Goal: Information Seeking & Learning: Check status

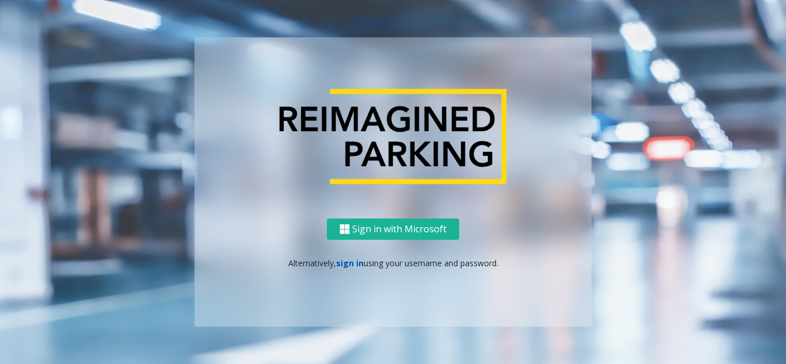
click at [344, 265] on link "sign in" at bounding box center [350, 263] width 28 height 11
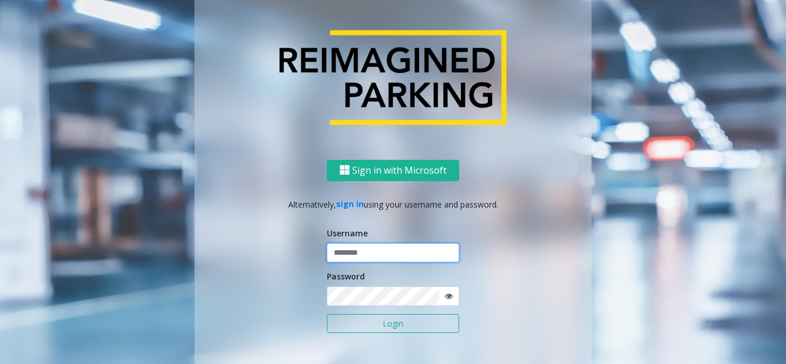
type input "**********"
click at [351, 324] on button "Login" at bounding box center [393, 324] width 132 height 20
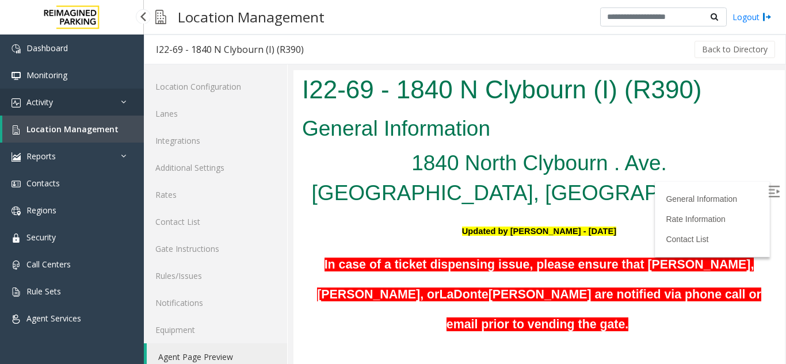
click at [45, 104] on span "Activity" at bounding box center [39, 102] width 26 height 11
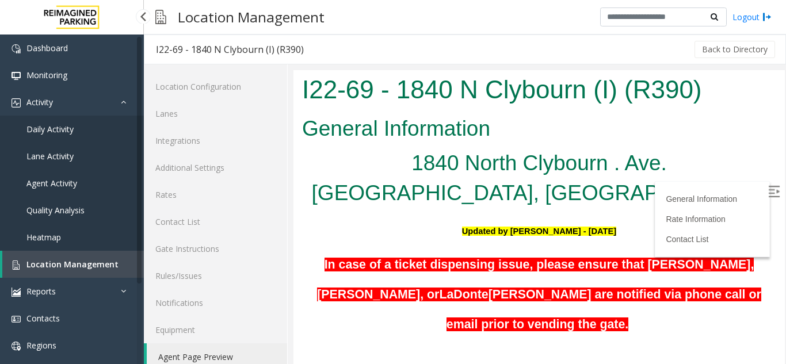
click at [47, 177] on link "Agent Activity" at bounding box center [72, 183] width 144 height 27
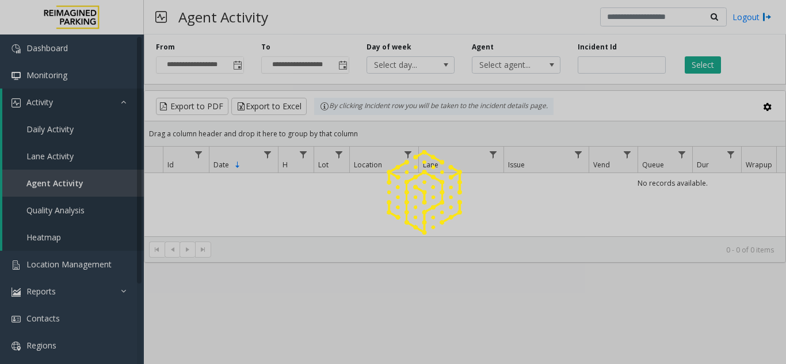
click at [232, 64] on div at bounding box center [393, 182] width 786 height 364
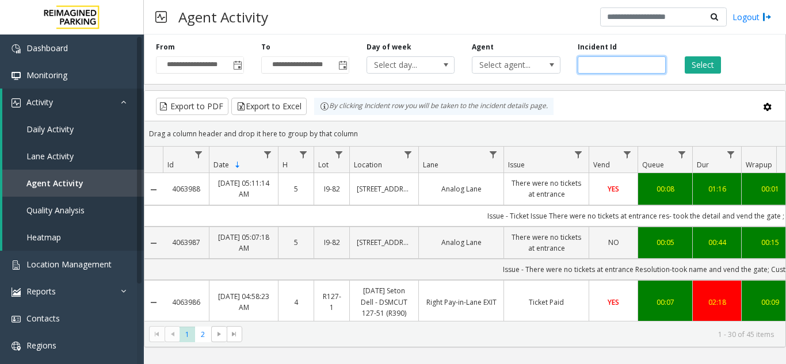
click at [590, 65] on input "number" at bounding box center [621, 64] width 88 height 17
paste input "*******"
type input "*******"
click at [694, 57] on button "Select" at bounding box center [702, 64] width 36 height 17
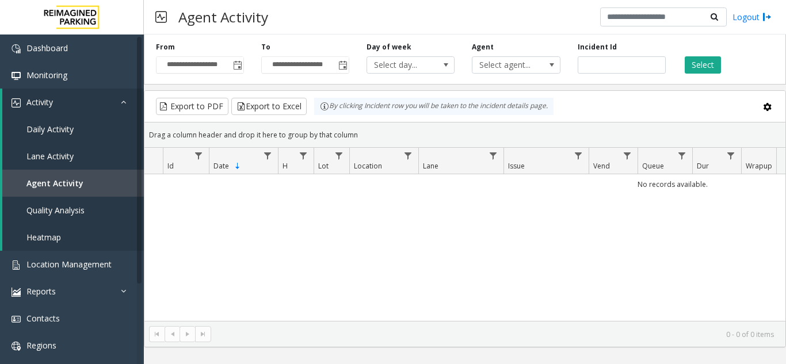
click at [245, 67] on div "**********" at bounding box center [199, 58] width 105 height 32
click at [240, 65] on span "Toggle popup" at bounding box center [237, 65] width 9 height 9
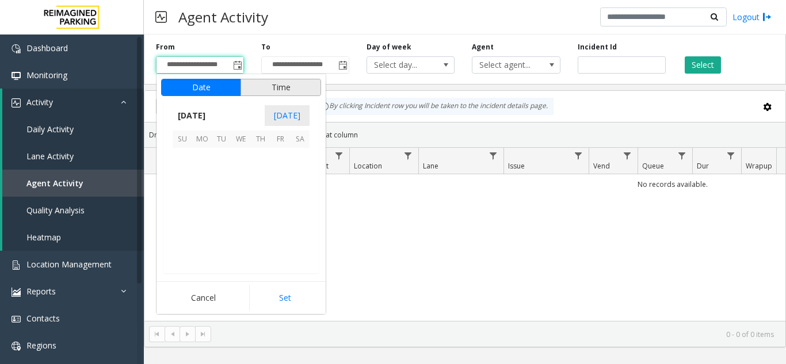
scroll to position [206295, 0]
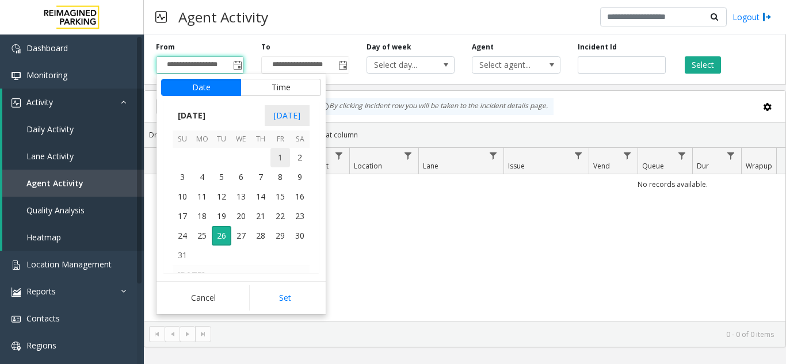
click at [278, 160] on span "1" at bounding box center [280, 158] width 20 height 20
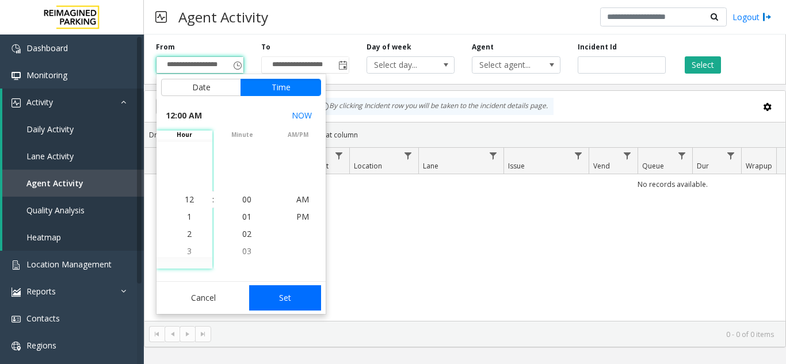
click at [290, 296] on button "Set" at bounding box center [285, 297] width 72 height 25
type input "**********"
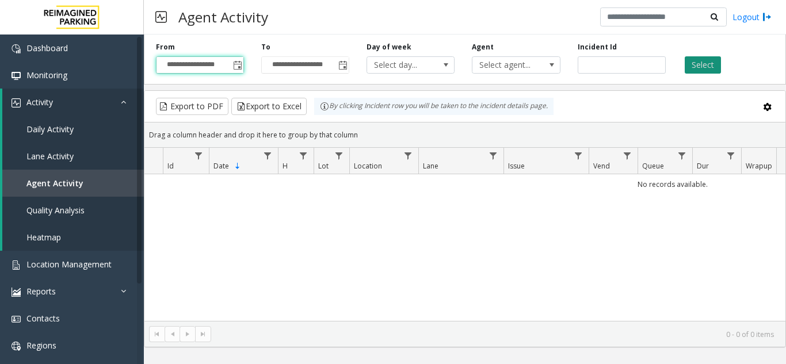
click at [708, 60] on button "Select" at bounding box center [702, 64] width 36 height 17
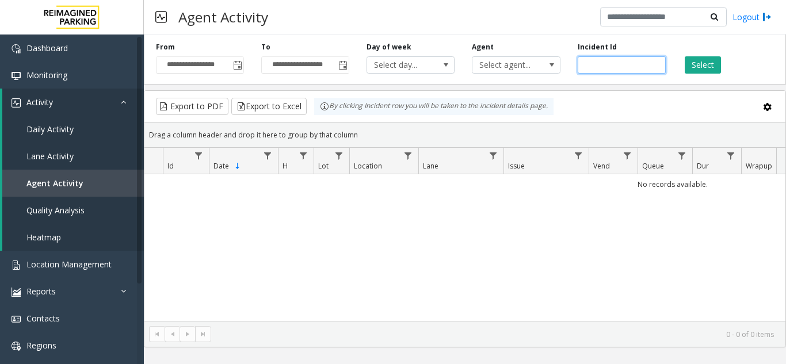
click at [603, 58] on input "*******" at bounding box center [621, 64] width 88 height 17
paste input "number"
click at [703, 68] on button "Select" at bounding box center [702, 64] width 36 height 17
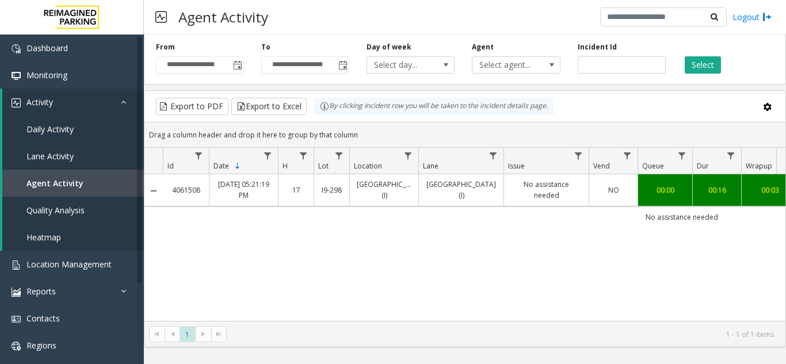
drag, startPoint x: 479, startPoint y: 322, endPoint x: 556, endPoint y: 323, distance: 76.5
click at [556, 323] on kendo-pager "* 1 1 - 1 of 1 items" at bounding box center [464, 334] width 641 height 26
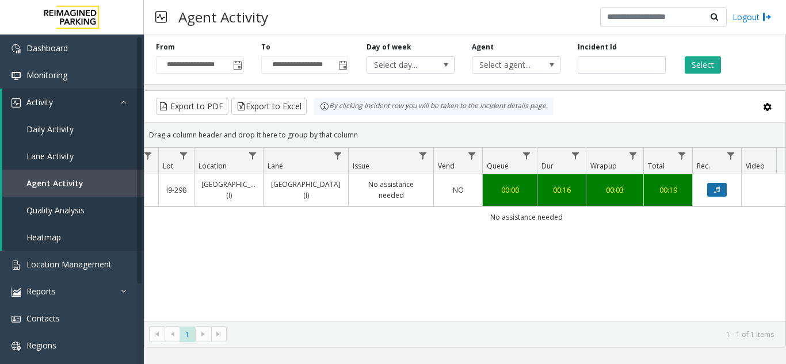
click at [718, 186] on icon "Data table" at bounding box center [717, 189] width 6 height 7
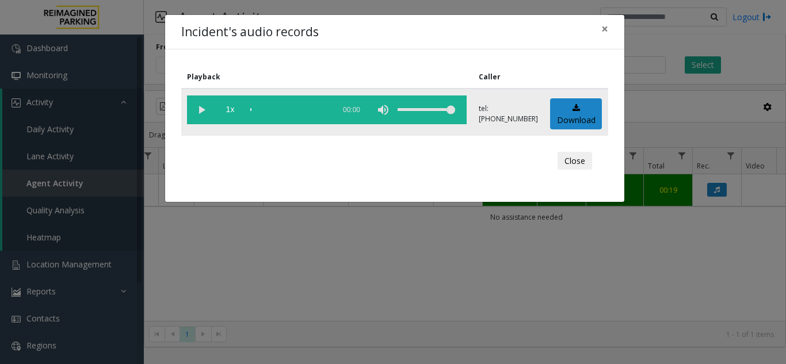
click at [199, 104] on vg-play-pause at bounding box center [201, 109] width 29 height 29
click at [286, 108] on div "scrub bar" at bounding box center [289, 109] width 78 height 29
click at [605, 24] on span "×" at bounding box center [604, 29] width 7 height 16
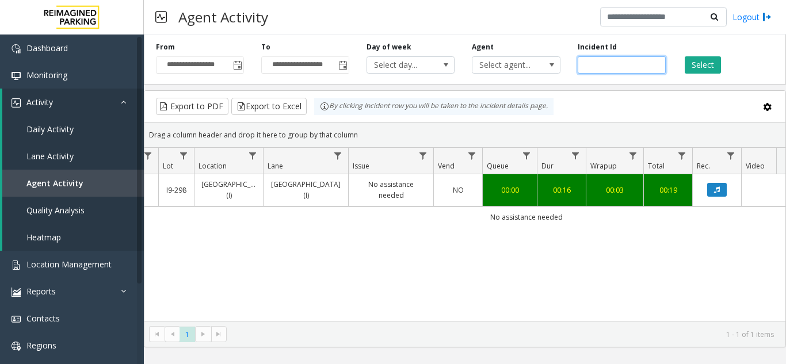
click at [608, 63] on input "*******" at bounding box center [621, 64] width 88 height 17
paste input "number"
click at [706, 57] on button "Select" at bounding box center [702, 64] width 36 height 17
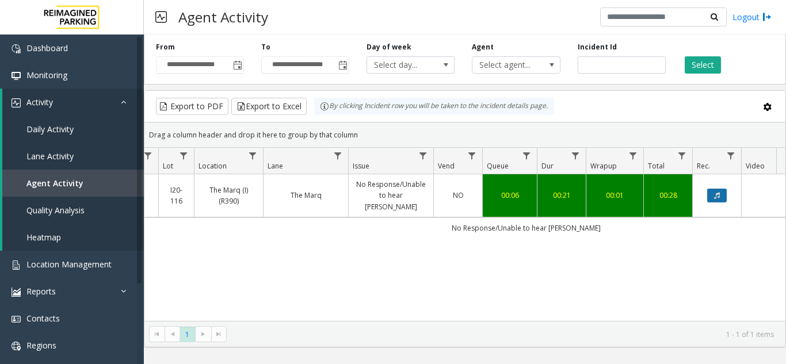
click at [712, 189] on button "Data table" at bounding box center [717, 196] width 20 height 14
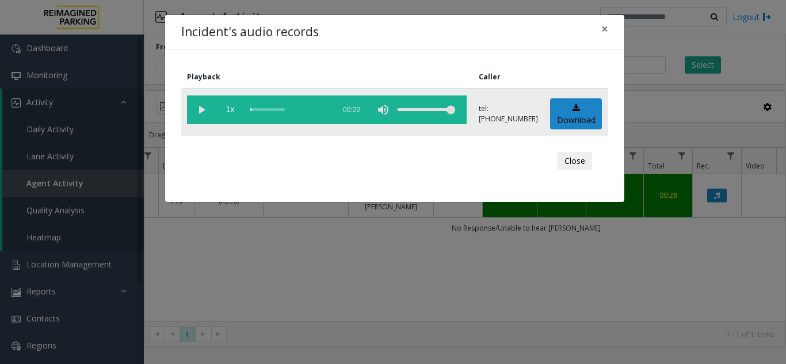
click at [196, 105] on vg-play-pause at bounding box center [201, 109] width 29 height 29
click at [270, 110] on div "scrub bar" at bounding box center [289, 109] width 78 height 29
click at [605, 30] on span "×" at bounding box center [604, 29] width 7 height 16
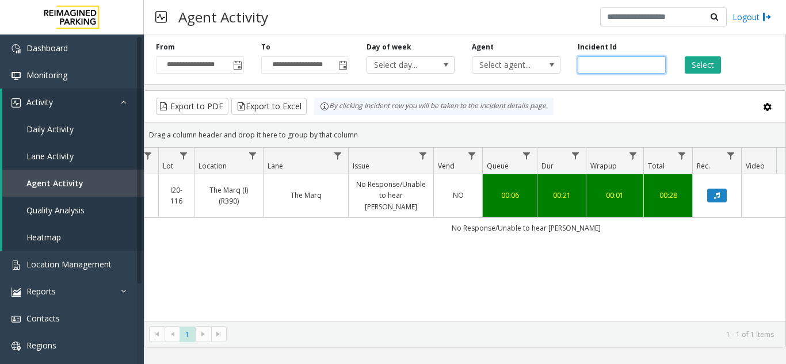
click at [600, 66] on input "*******" at bounding box center [621, 64] width 88 height 17
click at [599, 65] on input "*******" at bounding box center [621, 64] width 88 height 17
paste input "number"
click at [710, 70] on button "Select" at bounding box center [702, 64] width 36 height 17
click at [711, 194] on button "Data table" at bounding box center [717, 196] width 20 height 14
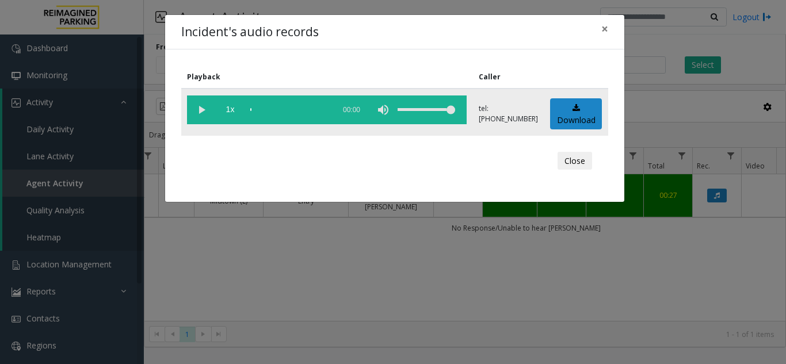
click at [202, 112] on vg-play-pause at bounding box center [201, 109] width 29 height 29
click at [293, 110] on div "scrub bar" at bounding box center [289, 109] width 78 height 29
click at [606, 28] on span "×" at bounding box center [604, 29] width 7 height 16
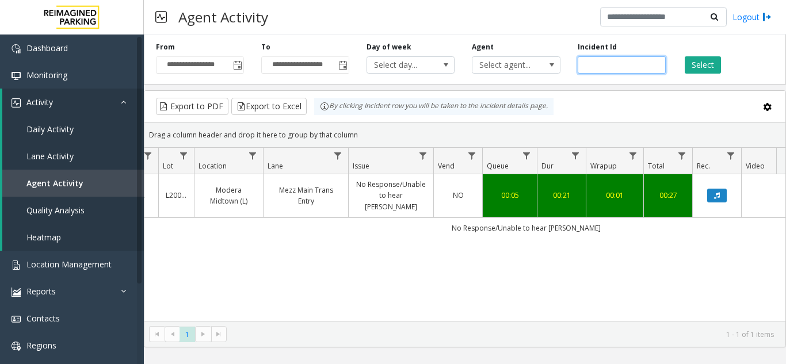
click at [609, 61] on input "*******" at bounding box center [621, 64] width 88 height 17
paste input "number"
type input "*******"
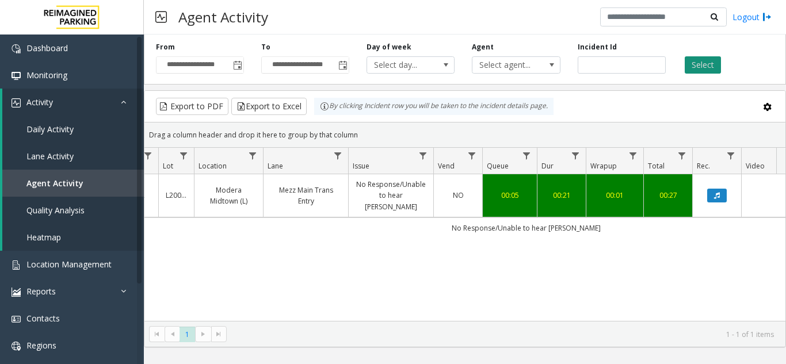
click at [707, 64] on button "Select" at bounding box center [702, 64] width 36 height 17
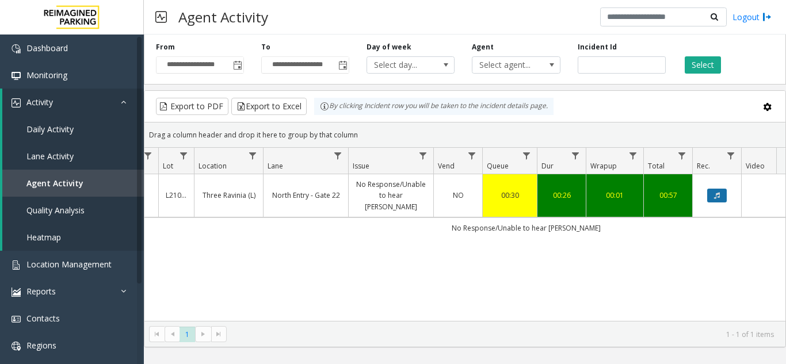
click at [716, 192] on icon "Data table" at bounding box center [717, 195] width 6 height 7
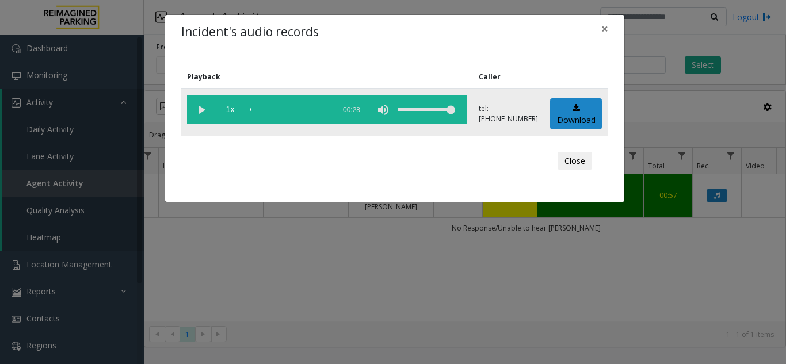
click at [197, 109] on vg-play-pause at bounding box center [201, 109] width 29 height 29
click at [252, 111] on div "scrub bar" at bounding box center [289, 109] width 78 height 29
click at [203, 111] on vg-play-pause at bounding box center [201, 109] width 29 height 29
click at [251, 110] on div "scrub bar" at bounding box center [289, 109] width 78 height 29
click at [199, 106] on vg-play-pause at bounding box center [201, 109] width 29 height 29
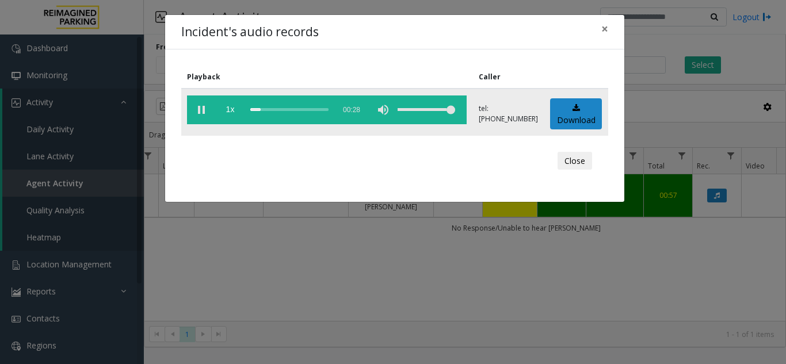
click at [251, 110] on div "scrub bar" at bounding box center [289, 109] width 78 height 29
click at [205, 112] on vg-play-pause at bounding box center [201, 109] width 29 height 29
click at [608, 25] on button "×" at bounding box center [604, 29] width 23 height 28
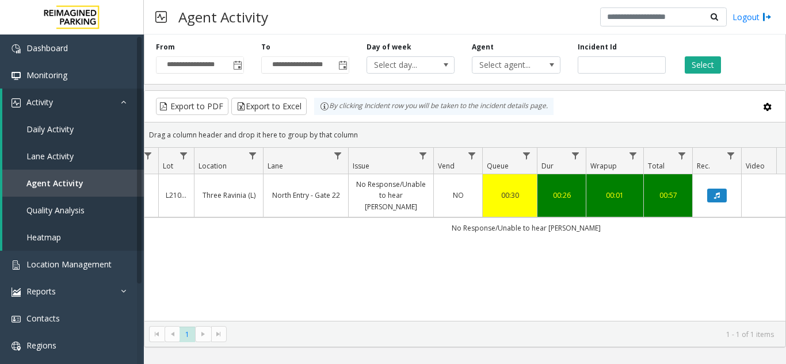
click at [385, 192] on link "No Response/Unable to hear [PERSON_NAME]" at bounding box center [390, 195] width 71 height 33
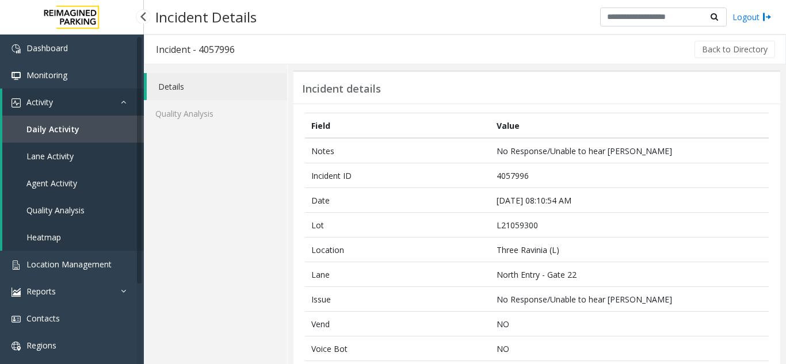
click at [57, 178] on span "Agent Activity" at bounding box center [51, 183] width 51 height 11
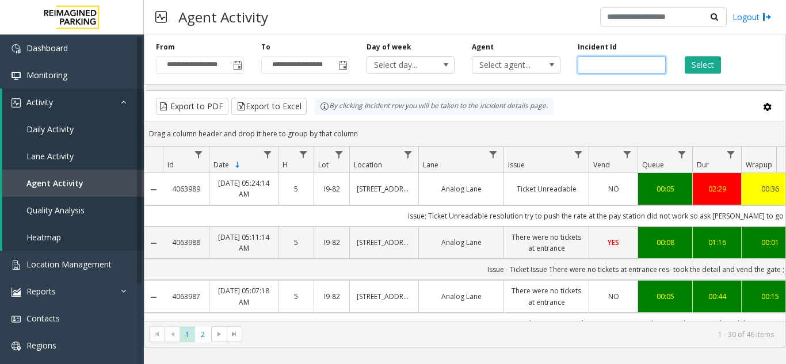
click at [610, 60] on input "number" at bounding box center [621, 64] width 88 height 17
paste input "*******"
click at [711, 67] on button "Select" at bounding box center [702, 64] width 36 height 17
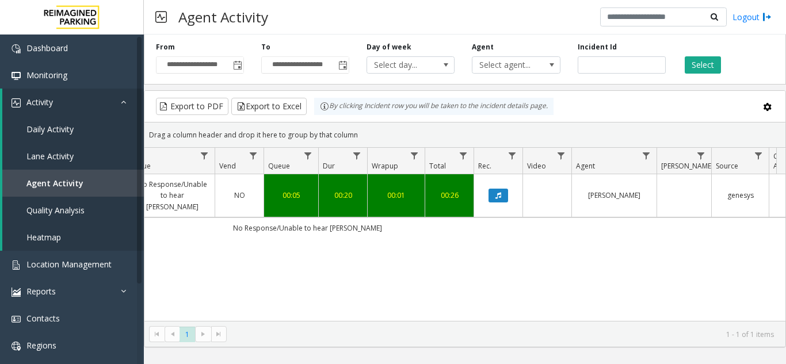
scroll to position [0, 382]
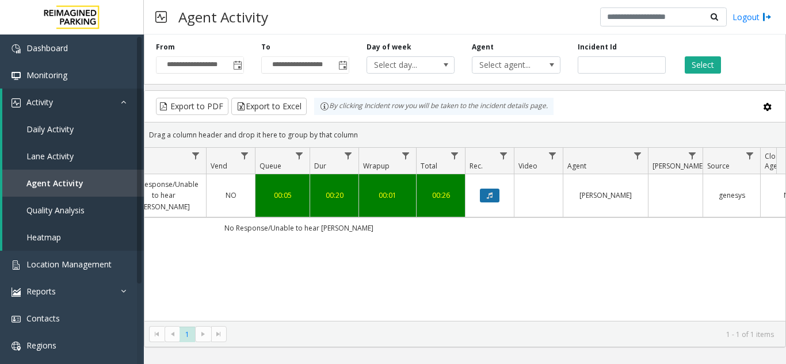
click at [495, 197] on button "Data table" at bounding box center [490, 196] width 20 height 14
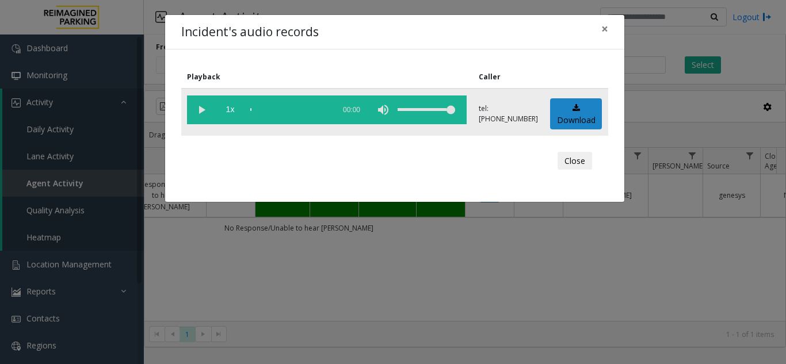
click at [194, 115] on vg-play-pause at bounding box center [201, 109] width 29 height 29
click at [600, 30] on button "×" at bounding box center [604, 29] width 23 height 28
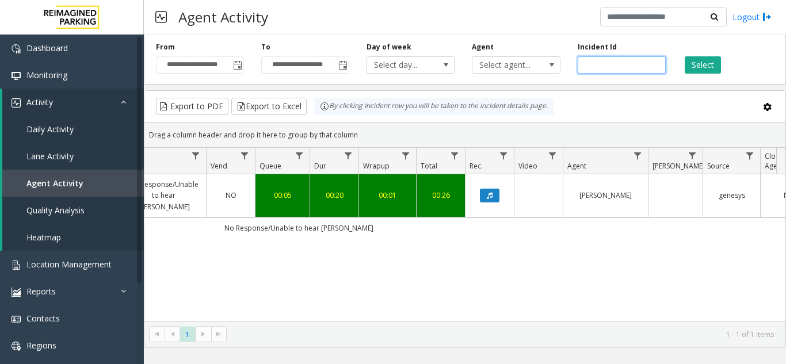
click at [598, 62] on input "*******" at bounding box center [621, 64] width 88 height 17
click at [597, 62] on input "*******" at bounding box center [621, 64] width 88 height 17
paste input "number"
click at [697, 65] on button "Select" at bounding box center [702, 64] width 36 height 17
click at [485, 191] on button "Data table" at bounding box center [490, 196] width 20 height 14
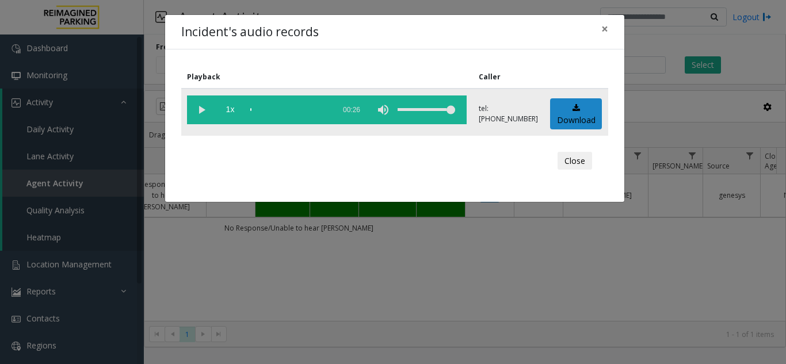
click at [199, 107] on vg-play-pause at bounding box center [201, 109] width 29 height 29
click at [266, 108] on div "scrub bar" at bounding box center [289, 109] width 78 height 29
click at [253, 108] on div "scrub bar" at bounding box center [289, 109] width 78 height 29
click at [603, 28] on span "×" at bounding box center [604, 29] width 7 height 16
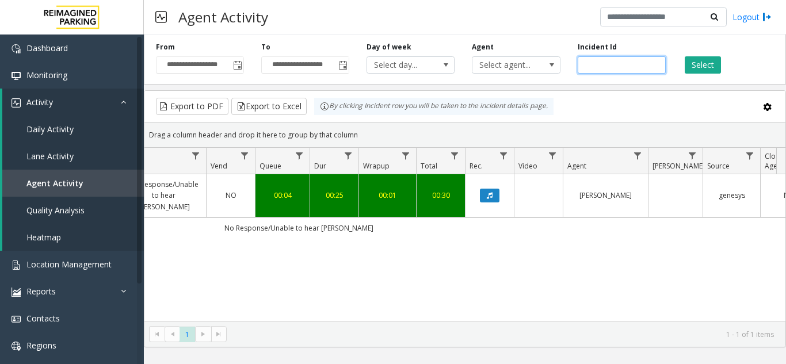
click at [599, 67] on input "*******" at bounding box center [621, 64] width 88 height 17
paste input "number"
click at [709, 74] on div "**********" at bounding box center [465, 57] width 642 height 55
click at [492, 189] on button "Data table" at bounding box center [490, 196] width 20 height 14
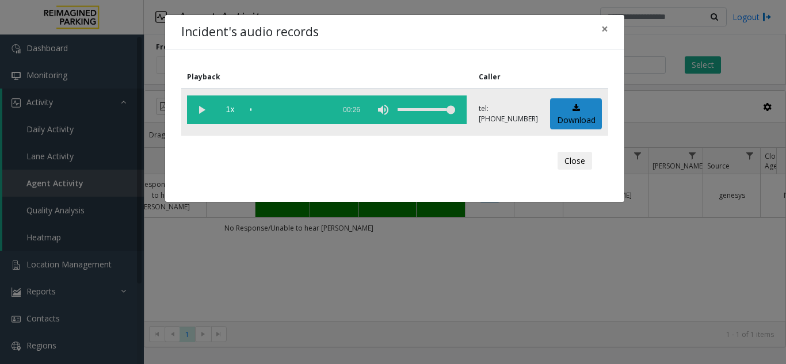
click at [198, 109] on vg-play-pause at bounding box center [201, 109] width 29 height 29
click at [606, 35] on span "×" at bounding box center [604, 29] width 7 height 16
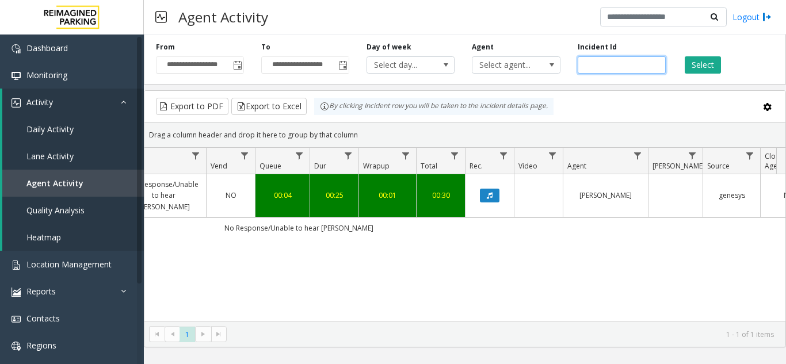
click at [597, 67] on input "*******" at bounding box center [621, 64] width 88 height 17
click at [701, 62] on button "Select" at bounding box center [702, 64] width 36 height 17
click at [494, 192] on button "Data table" at bounding box center [490, 196] width 20 height 14
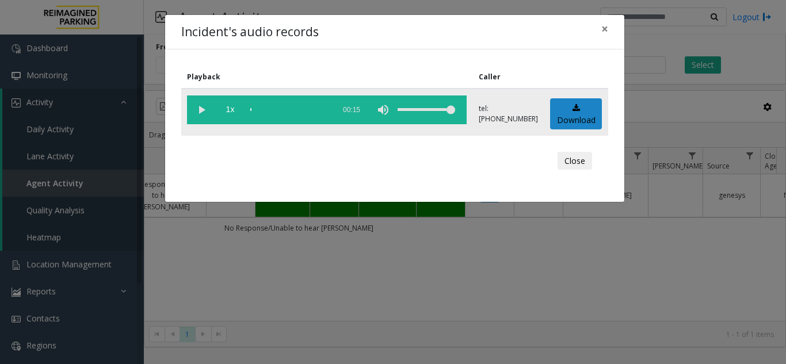
click at [205, 109] on vg-play-pause at bounding box center [201, 109] width 29 height 29
click at [279, 113] on div "scrub bar" at bounding box center [289, 109] width 78 height 29
click at [606, 29] on span "×" at bounding box center [604, 29] width 7 height 16
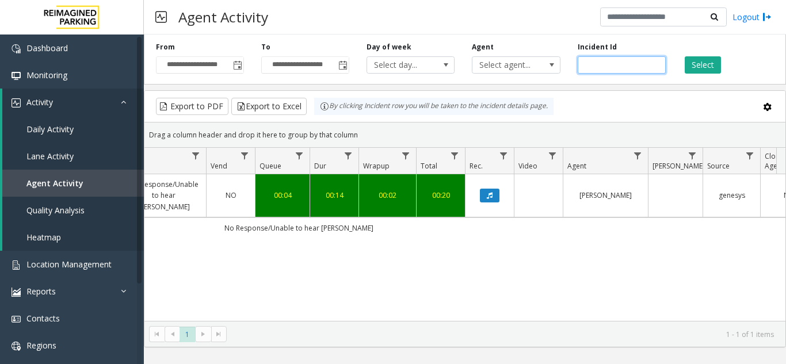
click at [604, 64] on input "*******" at bounding box center [621, 64] width 88 height 17
paste input "number"
type input "*******"
click at [714, 66] on button "Select" at bounding box center [702, 64] width 36 height 17
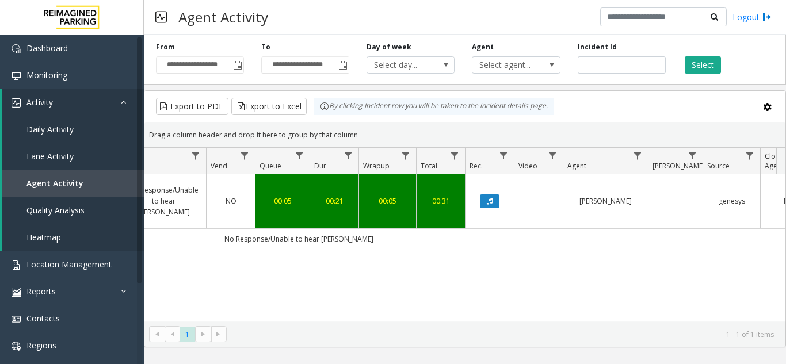
click at [473, 200] on link "Data table" at bounding box center [489, 201] width 35 height 14
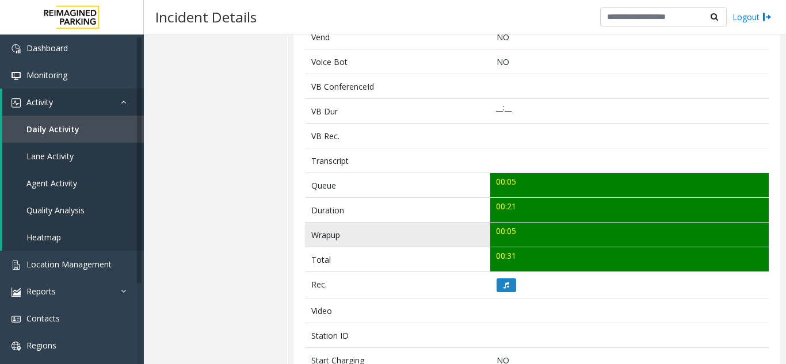
scroll to position [288, 0]
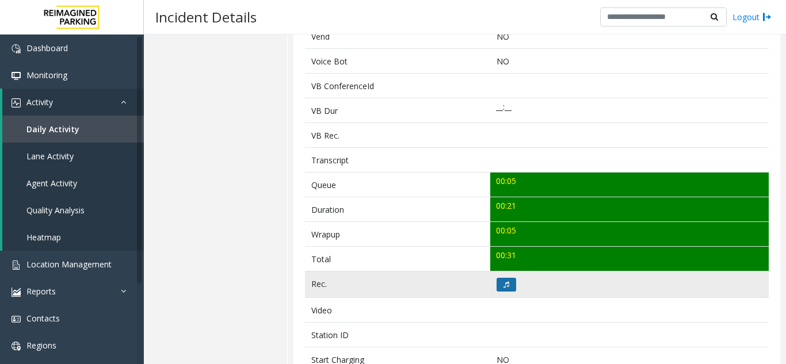
click at [503, 286] on icon at bounding box center [506, 284] width 6 height 7
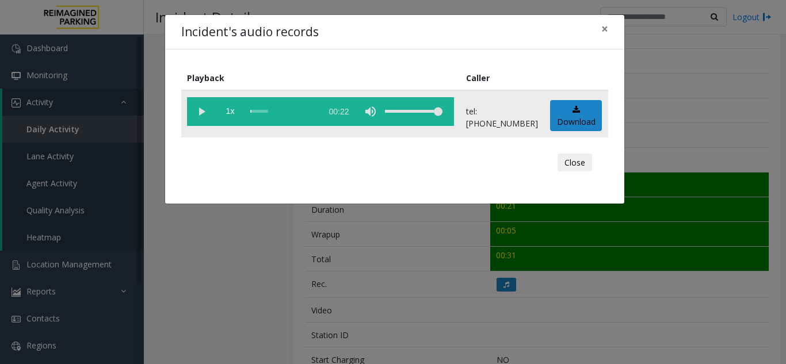
click at [197, 108] on vg-play-pause at bounding box center [201, 111] width 29 height 29
click at [601, 31] on span "×" at bounding box center [604, 29] width 7 height 16
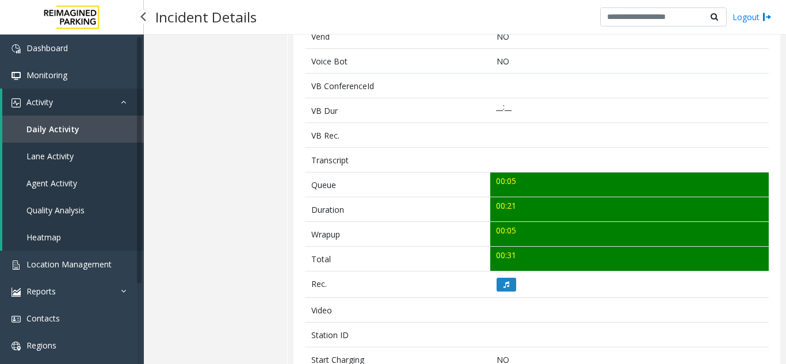
click at [44, 182] on span "Agent Activity" at bounding box center [51, 183] width 51 height 11
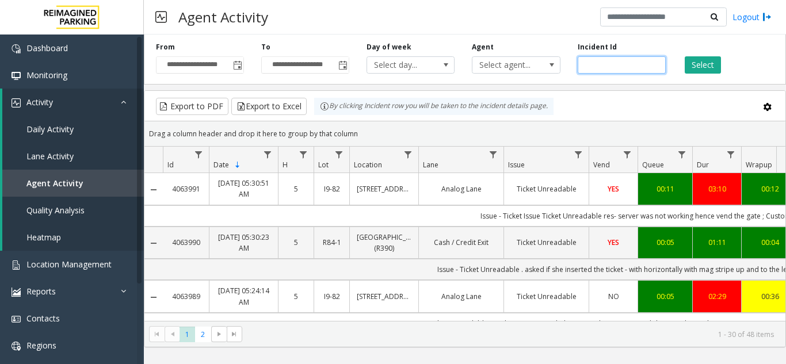
click at [596, 60] on input "number" at bounding box center [621, 64] width 88 height 17
click at [600, 67] on input "number" at bounding box center [621, 64] width 88 height 17
paste input "*******"
type input "*******"
click at [693, 64] on button "Select" at bounding box center [702, 64] width 36 height 17
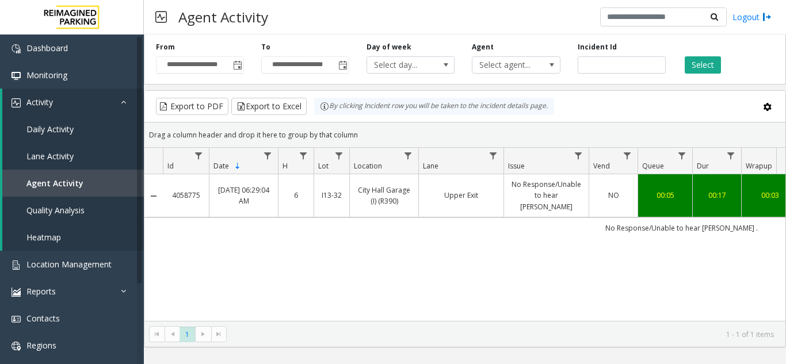
scroll to position [0, 179]
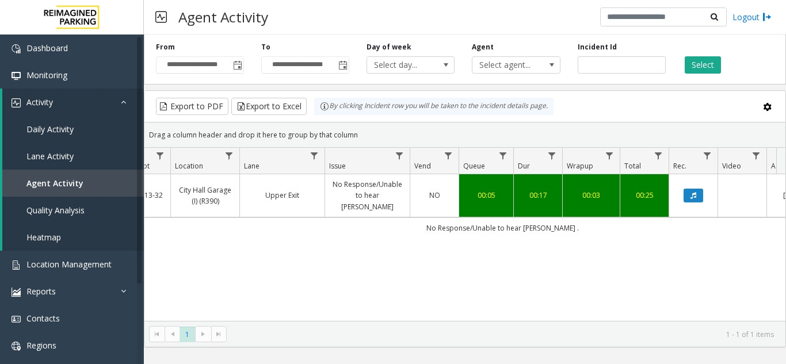
click at [698, 182] on td "Data table" at bounding box center [692, 195] width 49 height 43
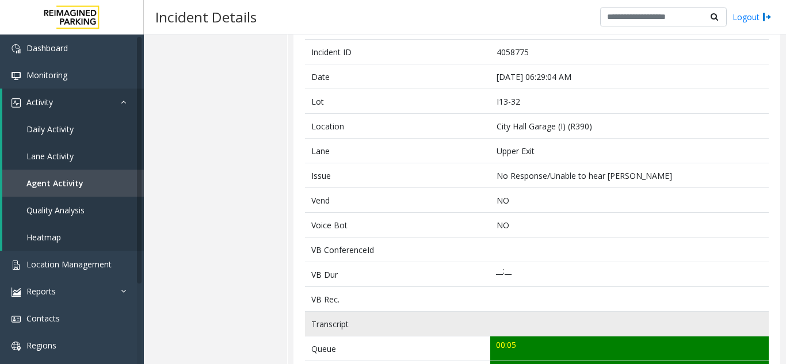
scroll to position [288, 0]
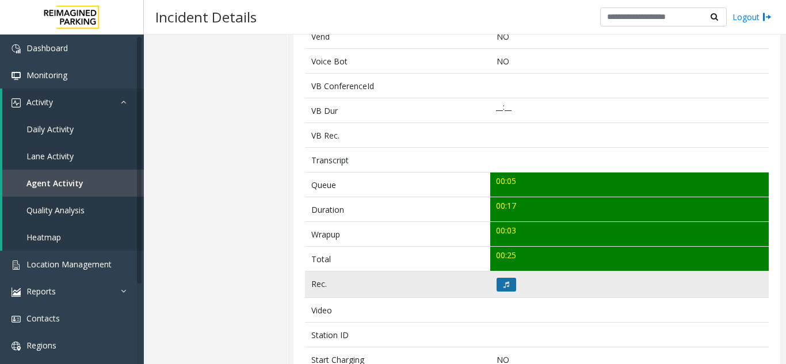
click at [503, 287] on icon at bounding box center [506, 284] width 6 height 7
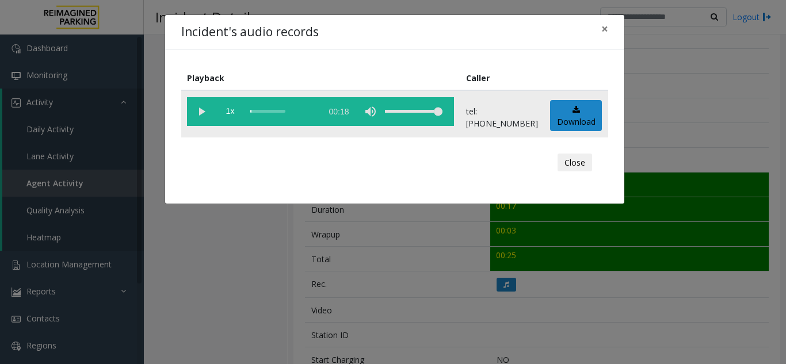
click at [204, 112] on vg-play-pause at bounding box center [201, 111] width 29 height 29
click at [607, 31] on span "×" at bounding box center [604, 29] width 7 height 16
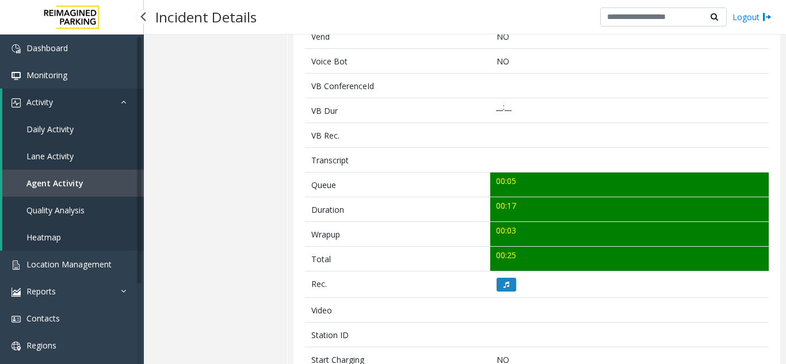
click at [97, 175] on link "Agent Activity" at bounding box center [72, 183] width 141 height 27
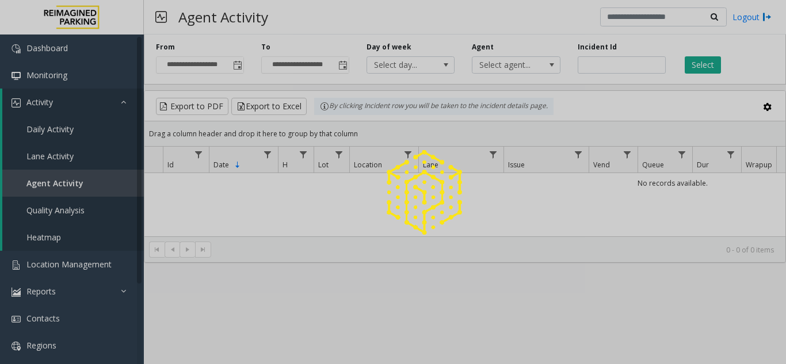
click at [586, 67] on div at bounding box center [393, 182] width 786 height 364
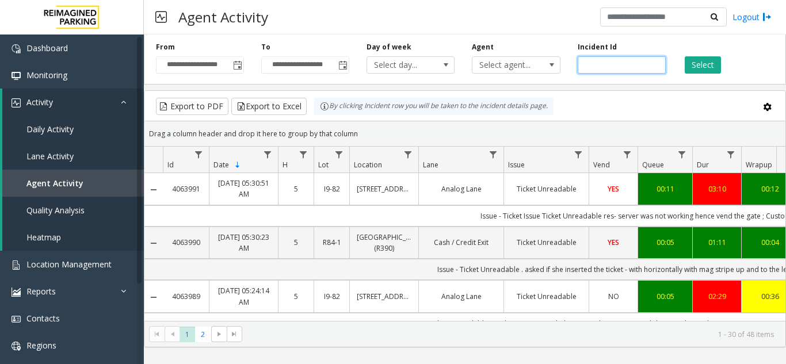
click at [586, 67] on input "number" at bounding box center [621, 64] width 88 height 17
click at [585, 67] on input "number" at bounding box center [621, 64] width 88 height 17
paste input "*******"
click at [697, 66] on button "Select" at bounding box center [702, 64] width 36 height 17
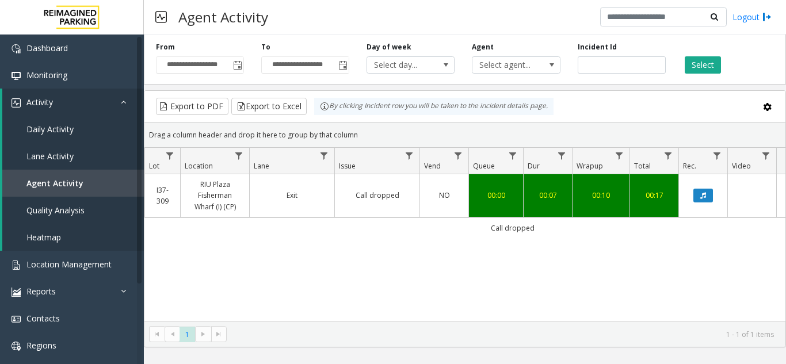
scroll to position [0, 253]
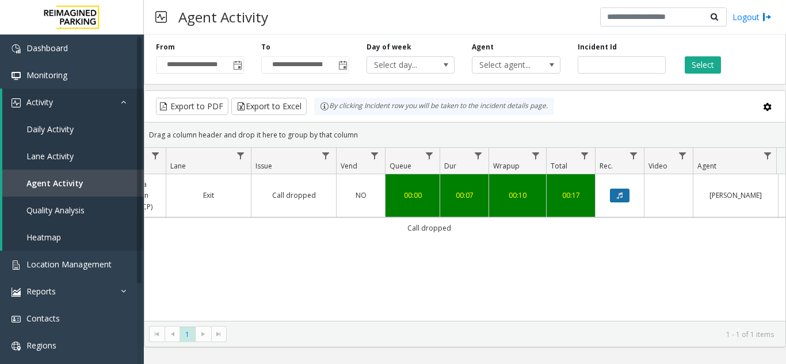
click at [615, 189] on button "Data table" at bounding box center [620, 196] width 20 height 14
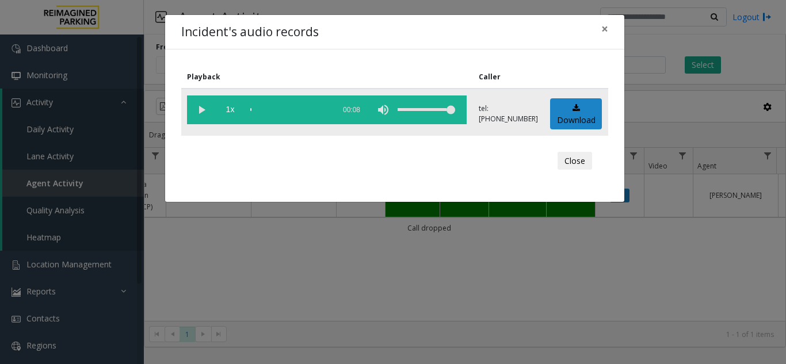
click at [195, 109] on vg-play-pause at bounding box center [201, 109] width 29 height 29
click at [608, 26] on button "×" at bounding box center [604, 29] width 23 height 28
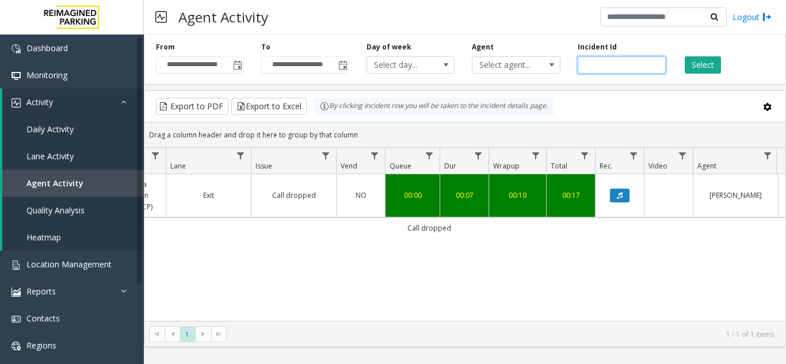
click at [597, 68] on input "*******" at bounding box center [621, 64] width 88 height 17
paste input "number"
click at [699, 63] on button "Select" at bounding box center [702, 64] width 36 height 17
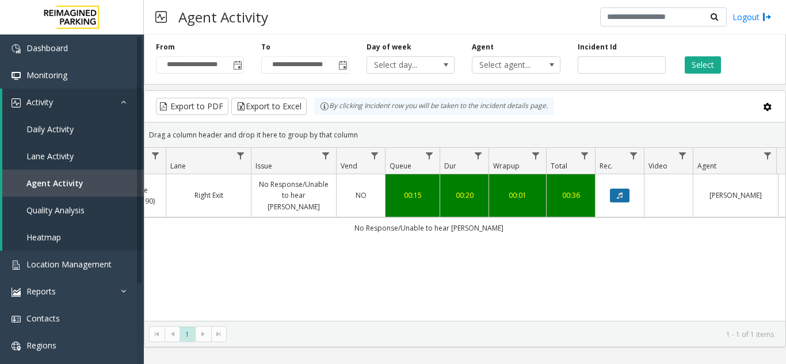
click at [611, 192] on button "Data table" at bounding box center [620, 196] width 20 height 14
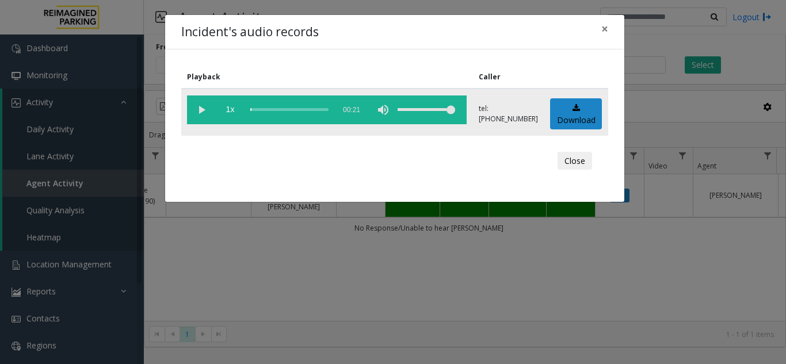
click at [205, 109] on vg-play-pause at bounding box center [201, 109] width 29 height 29
click at [600, 25] on button "×" at bounding box center [604, 29] width 23 height 28
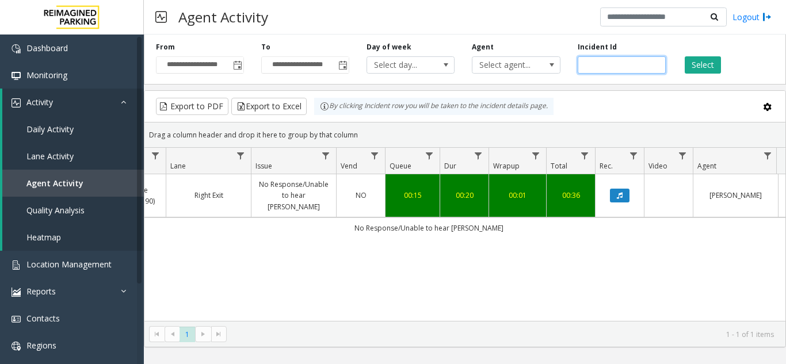
click at [592, 67] on input "*******" at bounding box center [621, 64] width 88 height 17
paste input "number"
click at [696, 66] on button "Select" at bounding box center [702, 64] width 36 height 17
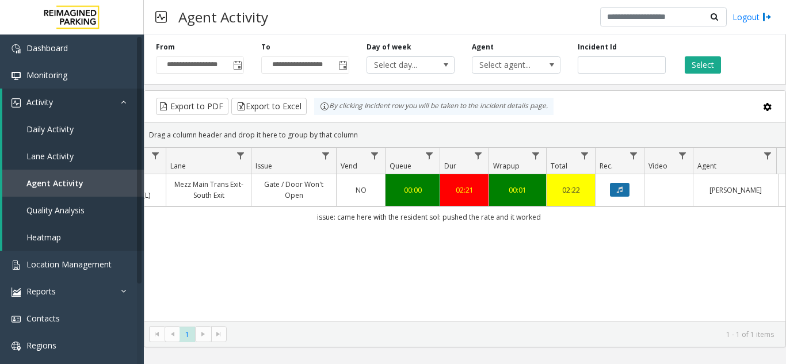
click at [613, 193] on button "Data table" at bounding box center [620, 190] width 20 height 14
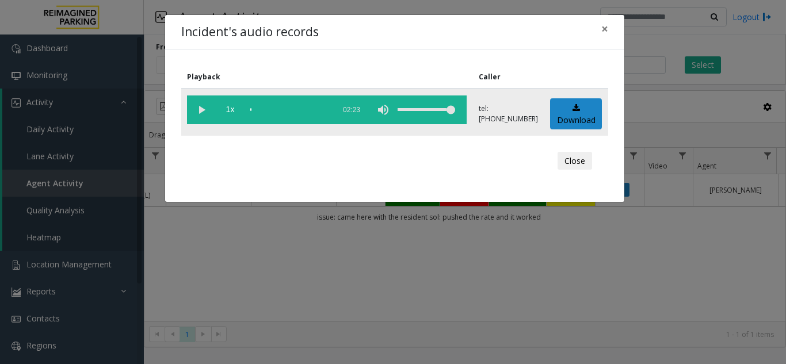
click at [292, 107] on div "scrub bar" at bounding box center [289, 109] width 78 height 29
click at [196, 110] on vg-play-pause at bounding box center [201, 109] width 29 height 29
click at [278, 112] on div "scrub bar" at bounding box center [289, 109] width 78 height 29
click at [607, 24] on span "×" at bounding box center [604, 29] width 7 height 16
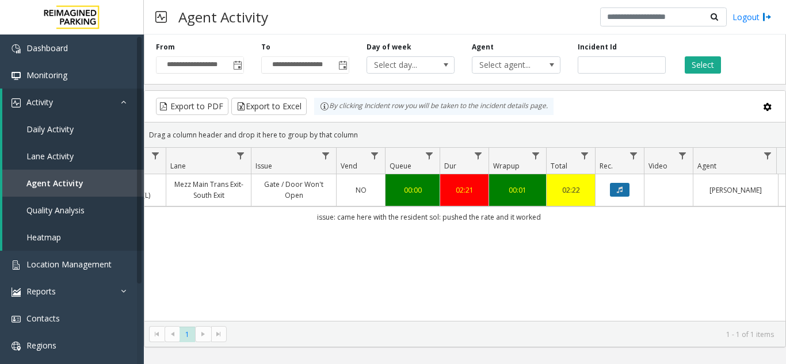
click at [621, 193] on icon "Data table" at bounding box center [620, 189] width 6 height 7
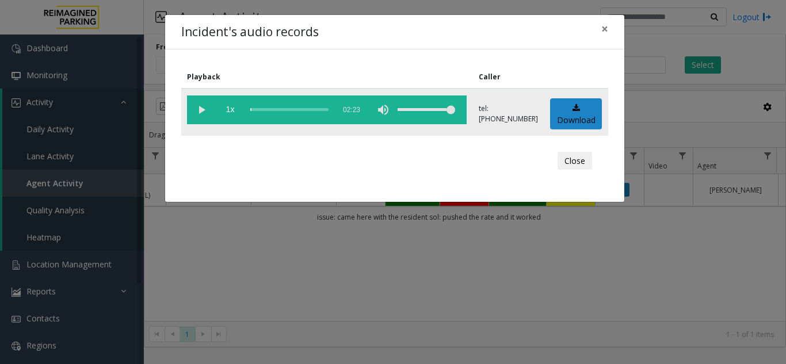
click at [197, 109] on vg-play-pause at bounding box center [201, 109] width 29 height 29
click at [306, 110] on div "scrub bar" at bounding box center [289, 109] width 78 height 29
click at [259, 108] on div "scrub bar" at bounding box center [289, 109] width 78 height 29
click at [318, 109] on div "scrub bar" at bounding box center [289, 109] width 78 height 29
click at [603, 28] on span "×" at bounding box center [604, 29] width 7 height 16
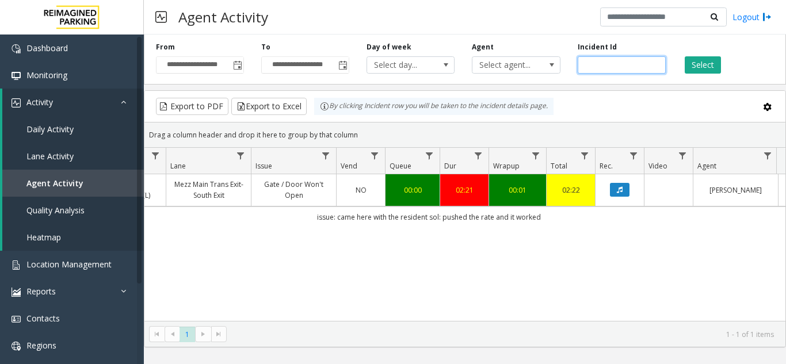
click at [602, 71] on input "*******" at bounding box center [621, 64] width 88 height 17
paste input "number"
click at [717, 67] on button "Select" at bounding box center [702, 64] width 36 height 17
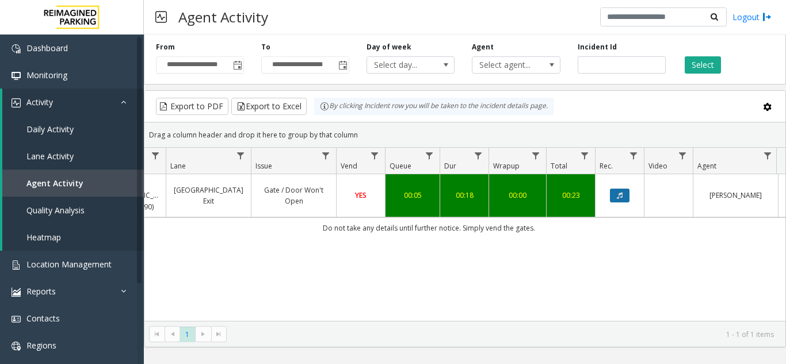
click at [611, 194] on button "Data table" at bounding box center [620, 196] width 20 height 14
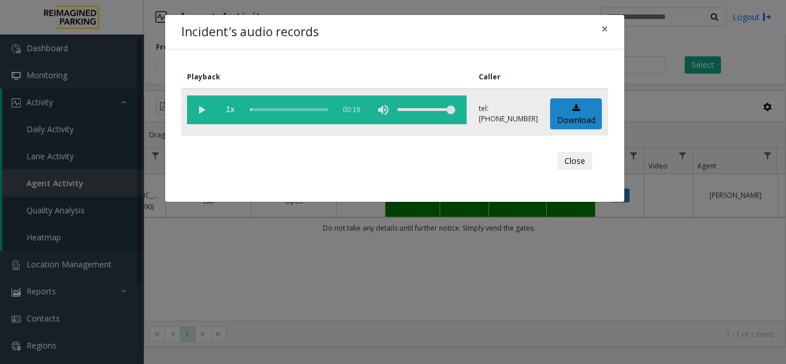
click at [193, 109] on vg-play-pause at bounding box center [201, 109] width 29 height 29
click at [289, 113] on div "scrub bar" at bounding box center [289, 109] width 78 height 29
click at [607, 27] on span "×" at bounding box center [604, 29] width 7 height 16
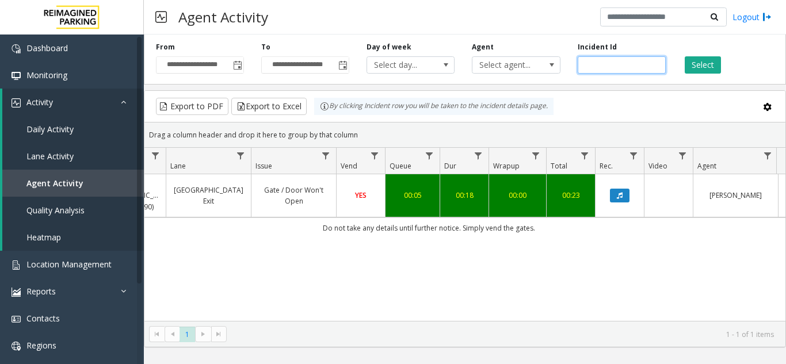
click at [606, 63] on input "*******" at bounding box center [621, 64] width 88 height 17
paste input "number"
click at [695, 70] on button "Select" at bounding box center [702, 64] width 36 height 17
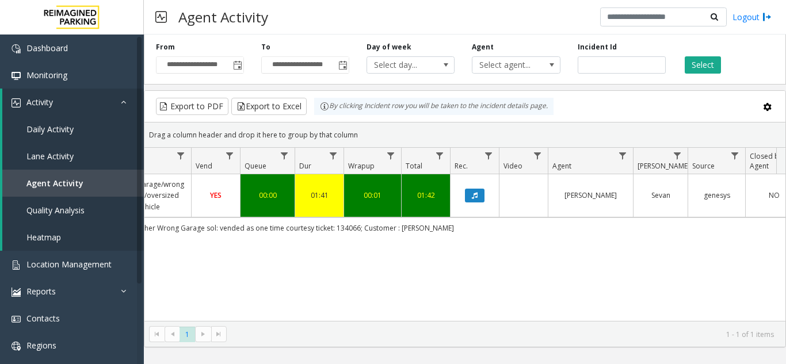
scroll to position [0, 423]
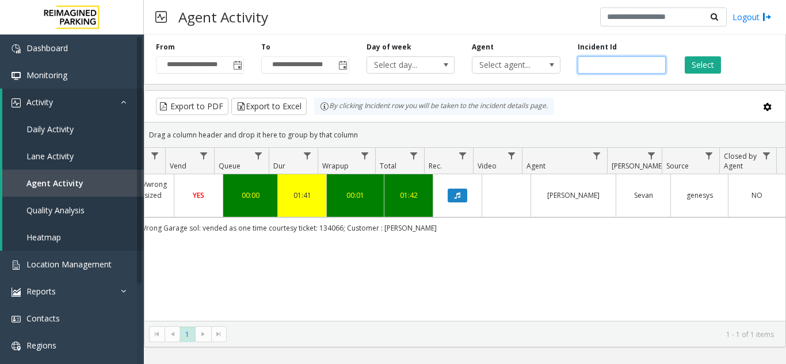
click at [596, 60] on input "*******" at bounding box center [621, 64] width 88 height 17
paste input "number"
click at [702, 63] on button "Select" at bounding box center [702, 64] width 36 height 17
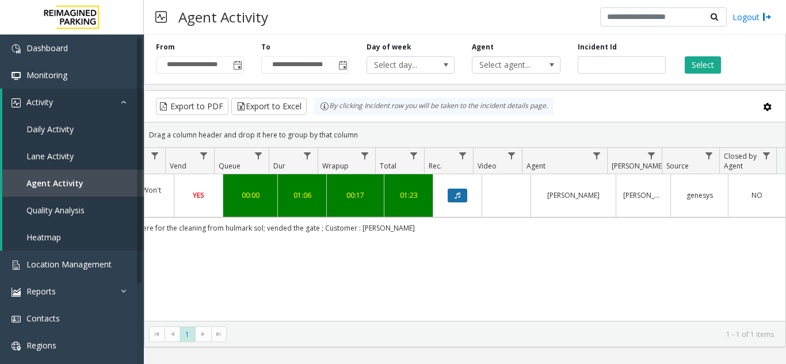
click at [454, 197] on icon "Data table" at bounding box center [457, 195] width 6 height 7
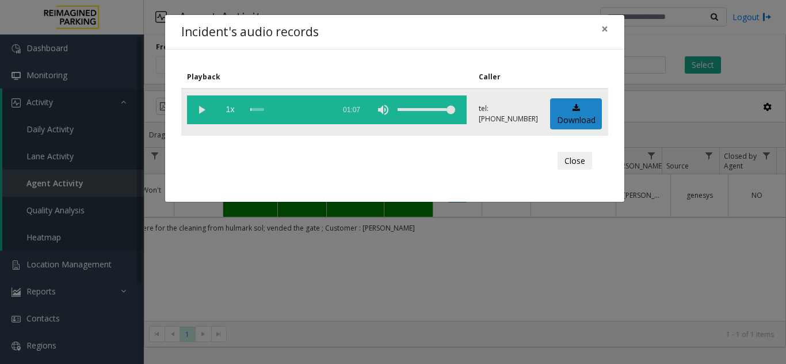
click at [200, 109] on vg-play-pause at bounding box center [201, 109] width 29 height 29
click at [277, 106] on div "scrub bar" at bounding box center [289, 109] width 78 height 29
click at [287, 110] on div "scrub bar" at bounding box center [289, 109] width 78 height 29
click at [604, 27] on span "×" at bounding box center [604, 29] width 7 height 16
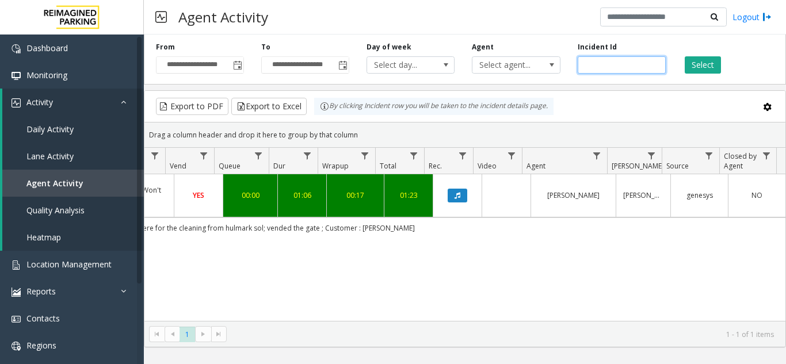
click at [595, 67] on input "*******" at bounding box center [621, 64] width 88 height 17
paste input "number"
type input "*******"
click at [718, 62] on button "Select" at bounding box center [702, 64] width 36 height 17
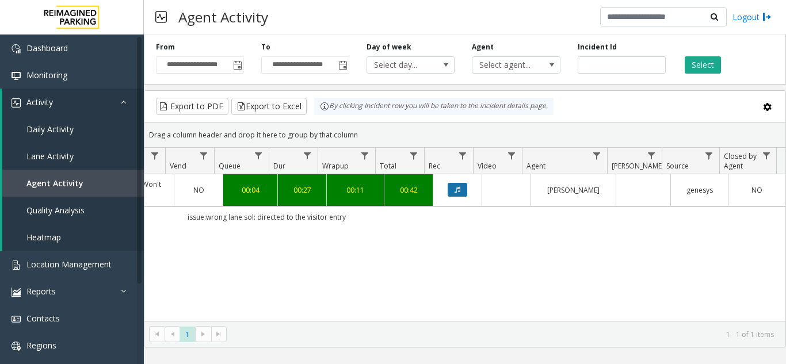
click at [454, 189] on icon "Data table" at bounding box center [457, 189] width 6 height 7
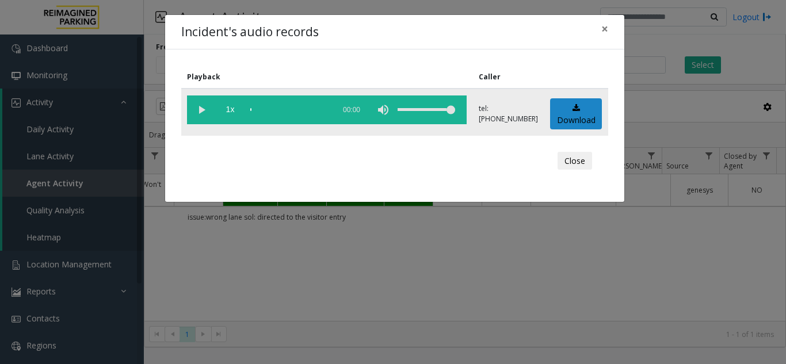
click at [198, 112] on vg-play-pause at bounding box center [201, 109] width 29 height 29
click at [282, 110] on div "scrub bar" at bounding box center [289, 109] width 78 height 29
click at [602, 28] on span "×" at bounding box center [604, 29] width 7 height 16
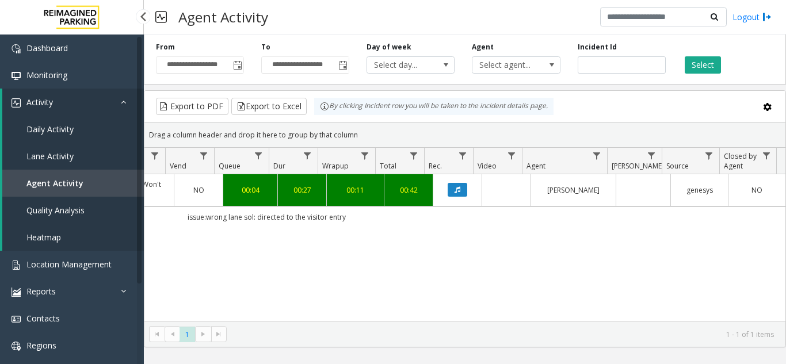
click at [63, 179] on span "Agent Activity" at bounding box center [54, 183] width 57 height 11
click at [240, 70] on span "Toggle popup" at bounding box center [237, 65] width 9 height 9
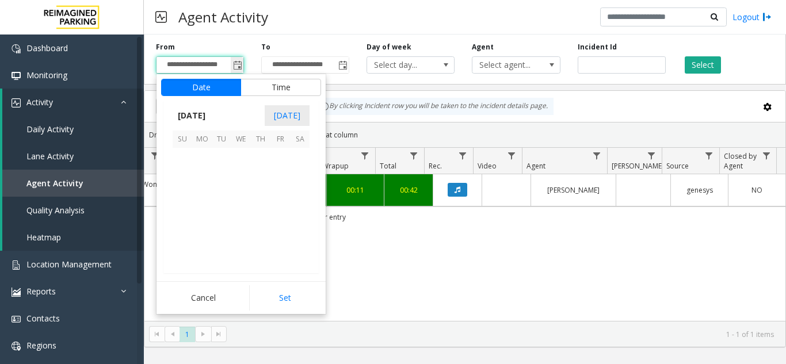
scroll to position [206295, 0]
click at [200, 220] on span "18" at bounding box center [202, 216] width 20 height 20
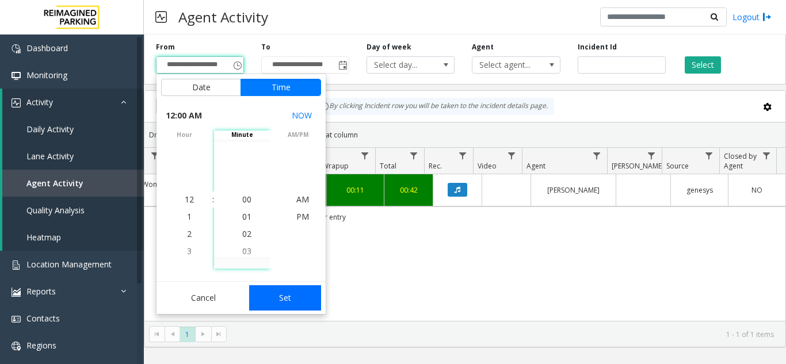
click at [288, 295] on button "Set" at bounding box center [285, 297] width 72 height 25
type input "**********"
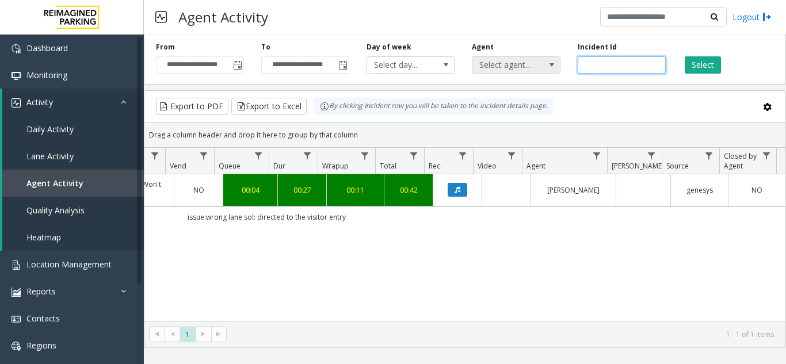
drag, startPoint x: 621, startPoint y: 62, endPoint x: 541, endPoint y: 62, distance: 79.9
click at [541, 62] on div "**********" at bounding box center [465, 57] width 642 height 55
click at [19, 9] on link at bounding box center [72, 17] width 144 height 35
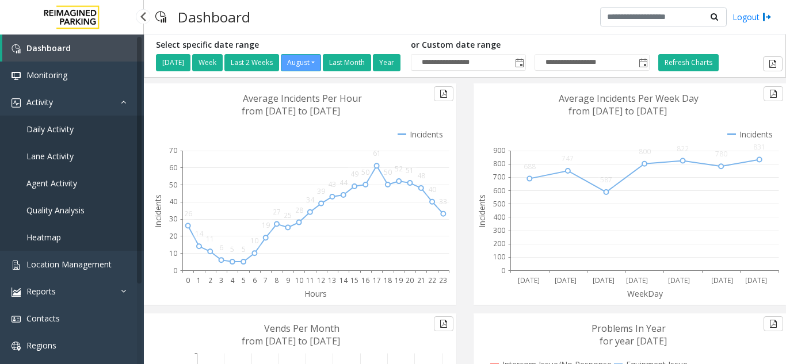
click at [60, 177] on link "Agent Activity" at bounding box center [72, 183] width 144 height 27
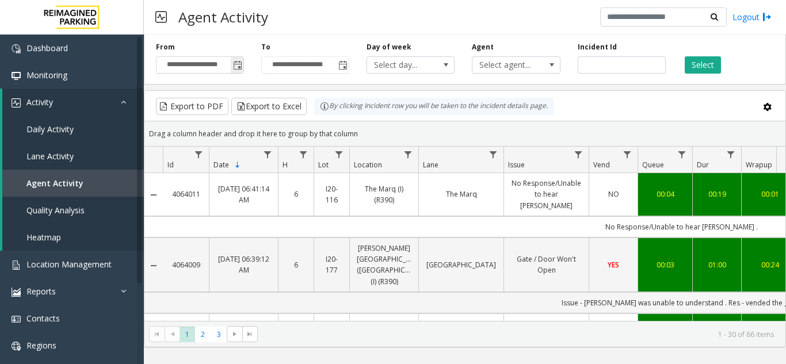
click at [237, 63] on span "Toggle popup" at bounding box center [237, 65] width 9 height 9
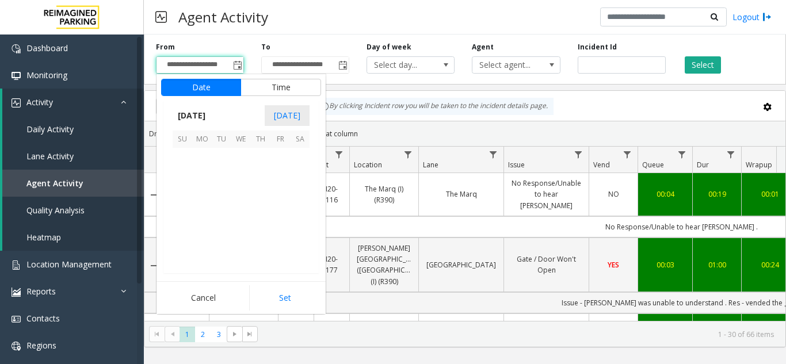
scroll to position [206295, 0]
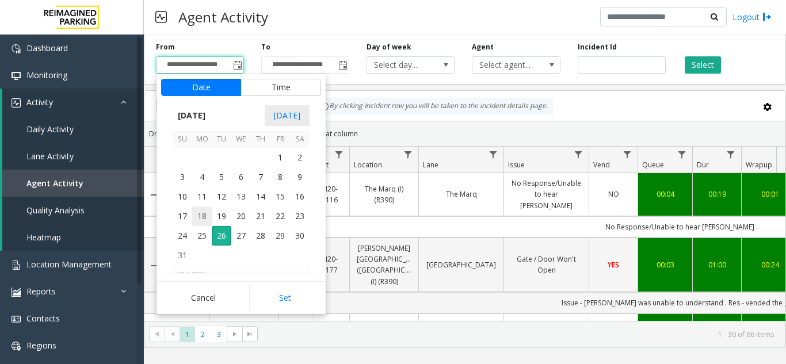
click at [200, 219] on span "18" at bounding box center [202, 216] width 20 height 20
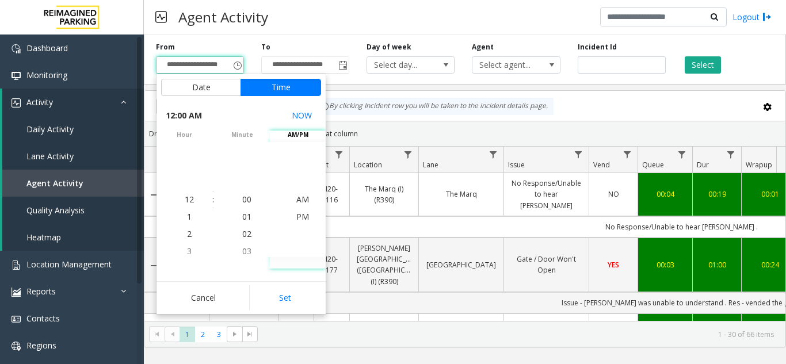
click at [282, 304] on button "Set" at bounding box center [285, 297] width 72 height 25
type input "**********"
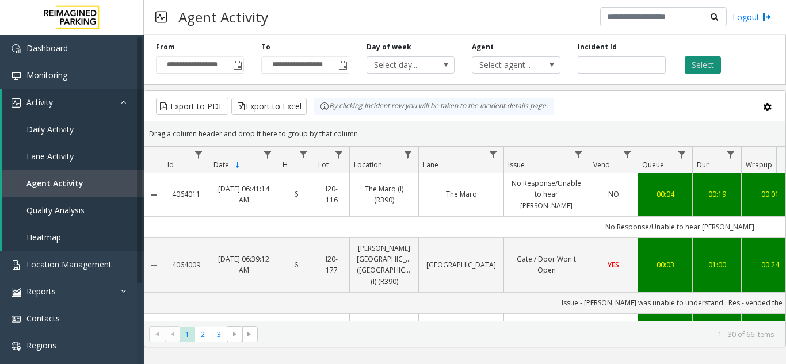
click at [702, 63] on button "Select" at bounding box center [702, 64] width 36 height 17
click at [515, 68] on span "Select agent..." at bounding box center [507, 65] width 70 height 16
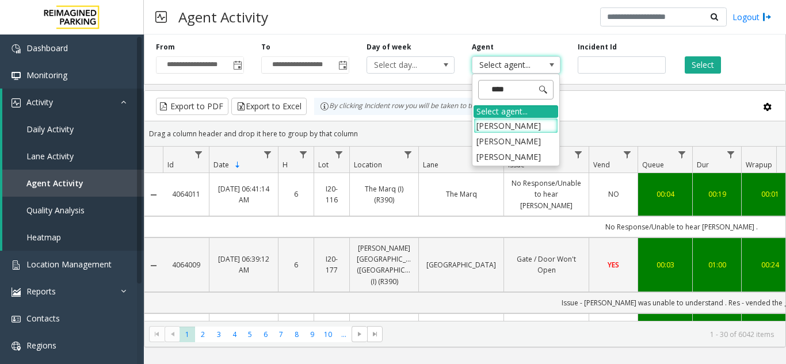
type input "*****"
click at [505, 141] on li "[PERSON_NAME]" at bounding box center [515, 141] width 85 height 16
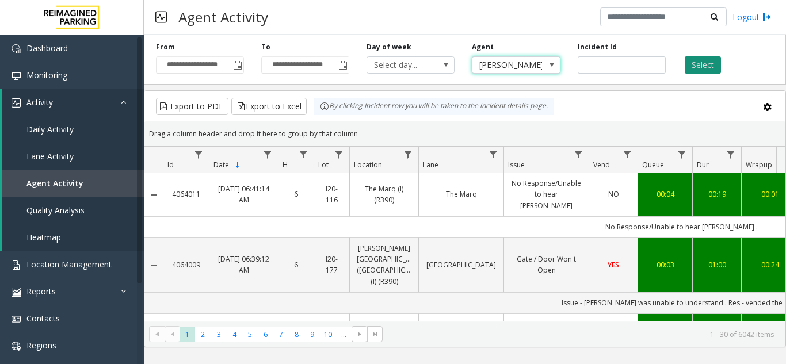
click at [711, 63] on button "Select" at bounding box center [702, 64] width 36 height 17
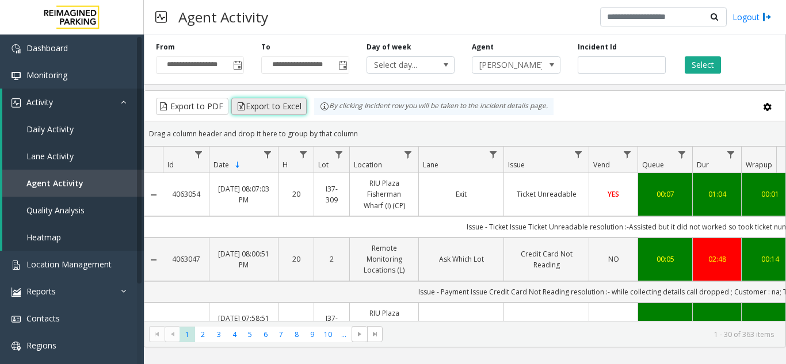
click at [281, 106] on button "Export to Excel" at bounding box center [268, 106] width 75 height 17
click at [594, 67] on input "number" at bounding box center [621, 64] width 88 height 17
paste input "*******"
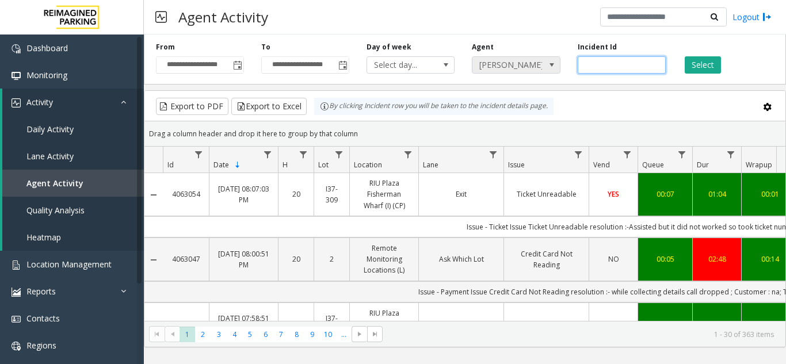
type input "*******"
click at [527, 69] on span "[PERSON_NAME]" at bounding box center [507, 65] width 70 height 16
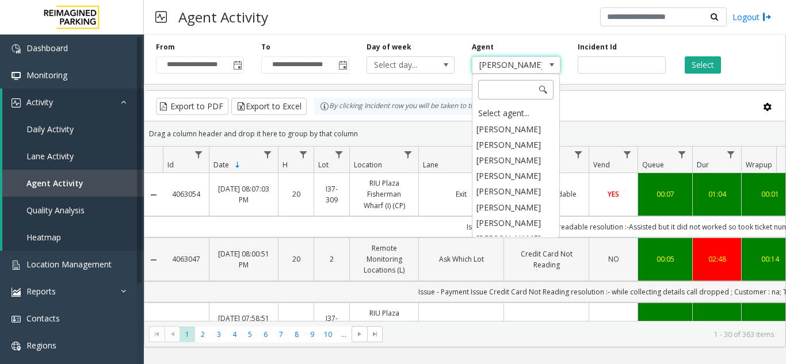
scroll to position [5650, 0]
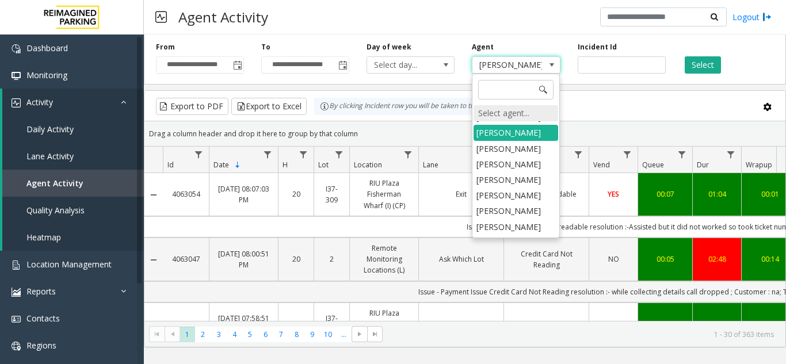
click at [480, 116] on div "Select agent..." at bounding box center [515, 113] width 85 height 16
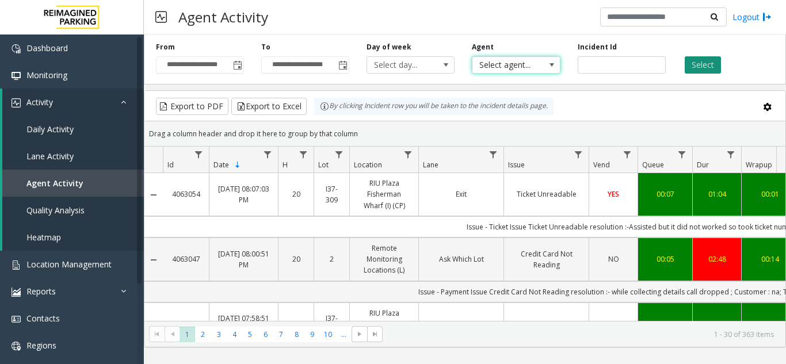
click at [705, 68] on button "Select" at bounding box center [702, 64] width 36 height 17
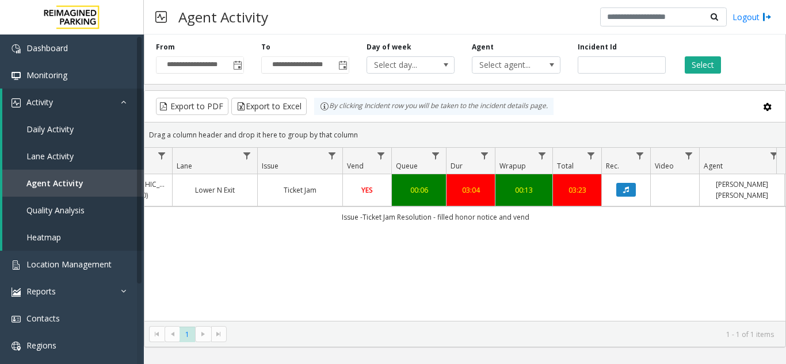
scroll to position [0, 239]
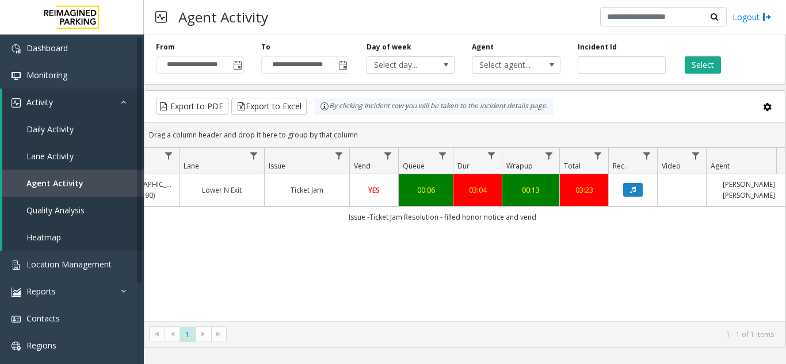
click at [726, 204] on td "[PERSON_NAME] [PERSON_NAME]" at bounding box center [748, 190] width 85 height 32
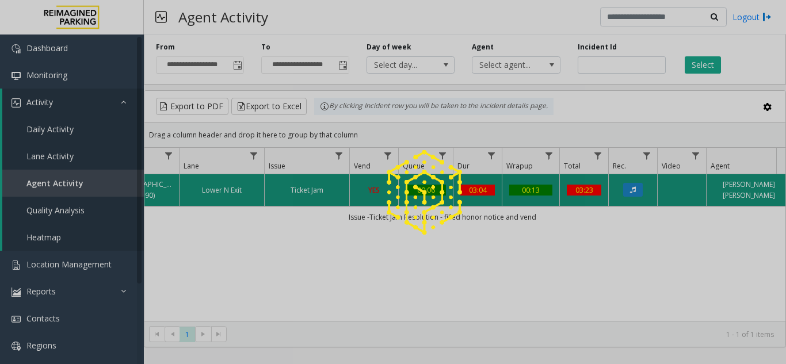
click at [726, 204] on div at bounding box center [393, 182] width 786 height 364
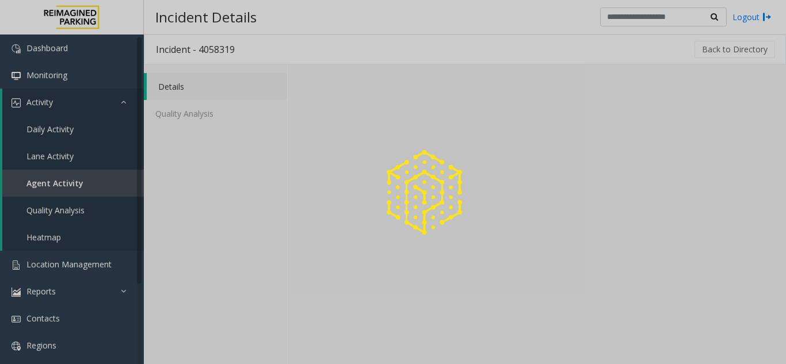
click at [726, 204] on div at bounding box center [393, 182] width 786 height 364
